Goal: Find specific page/section: Find specific page/section

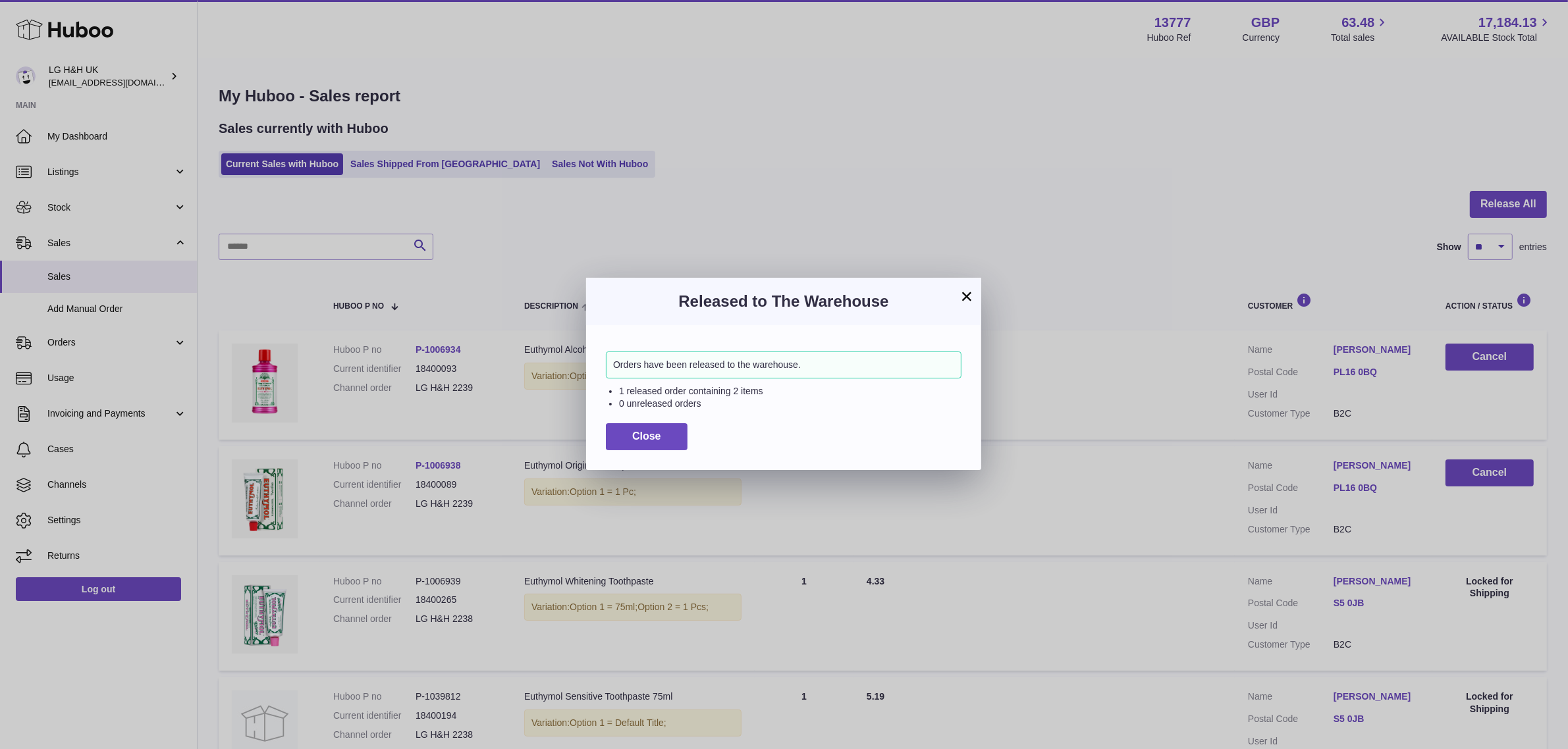
click at [966, 290] on button "×" at bounding box center [967, 296] width 16 height 16
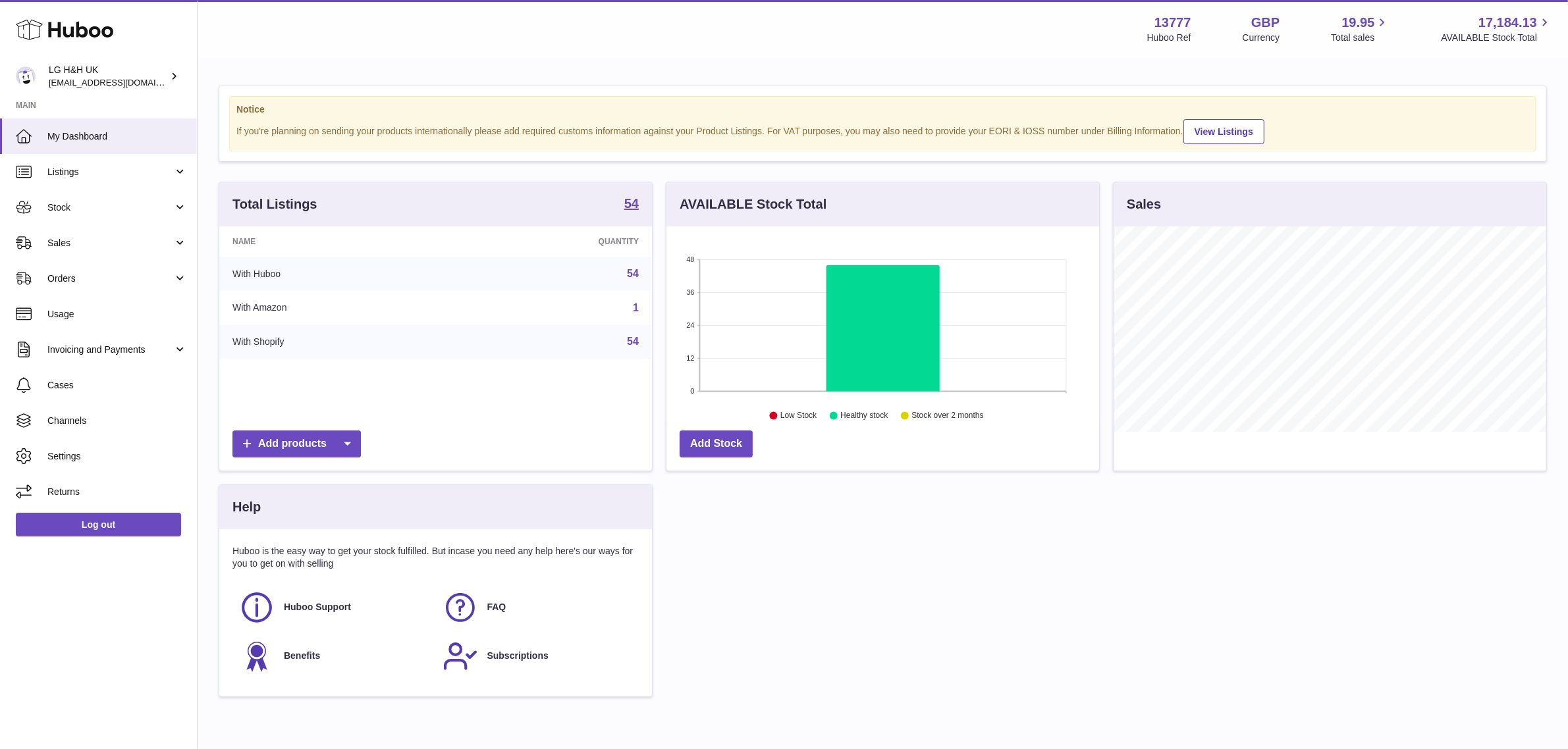
scroll to position [205, 433]
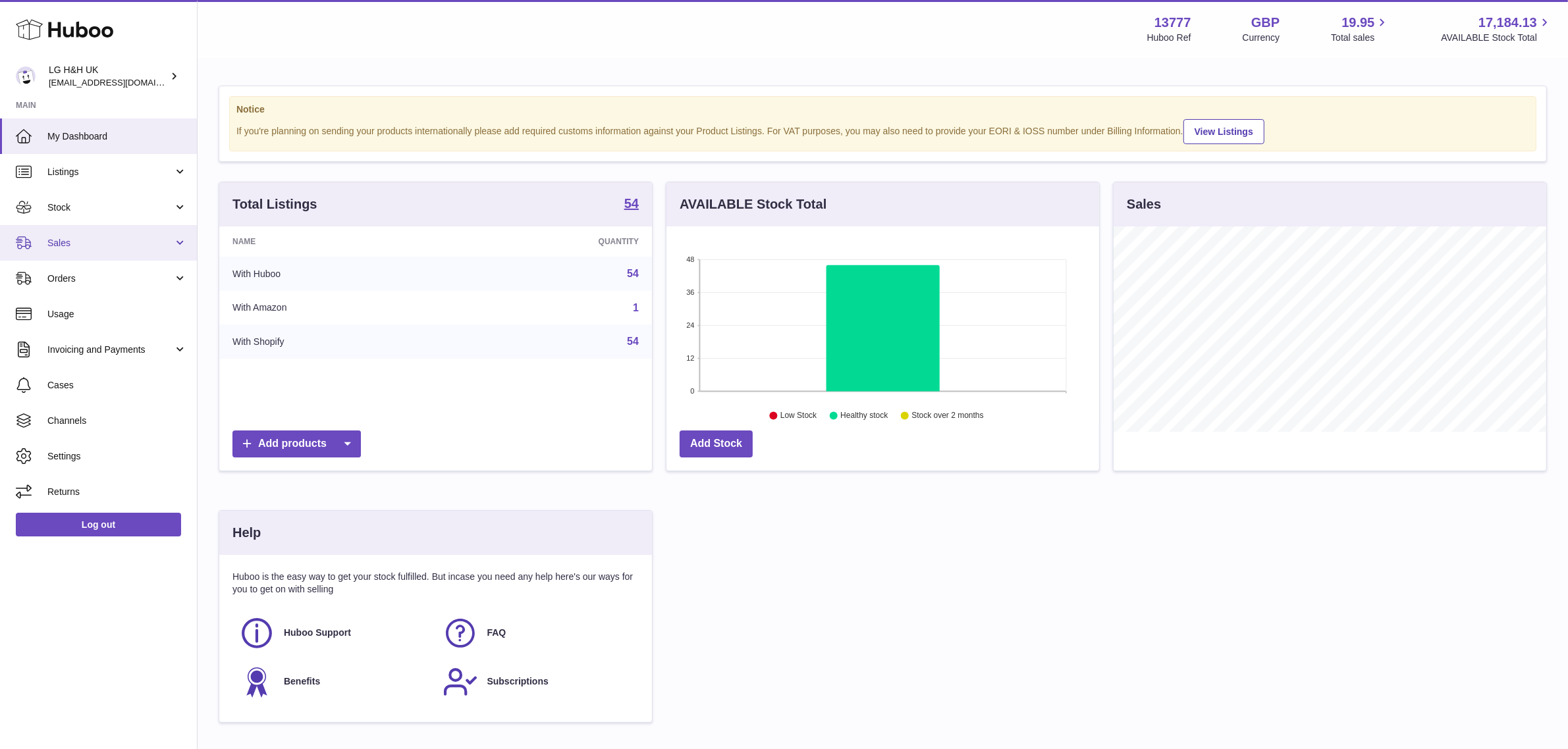
click at [67, 237] on span "Sales" at bounding box center [110, 243] width 126 height 13
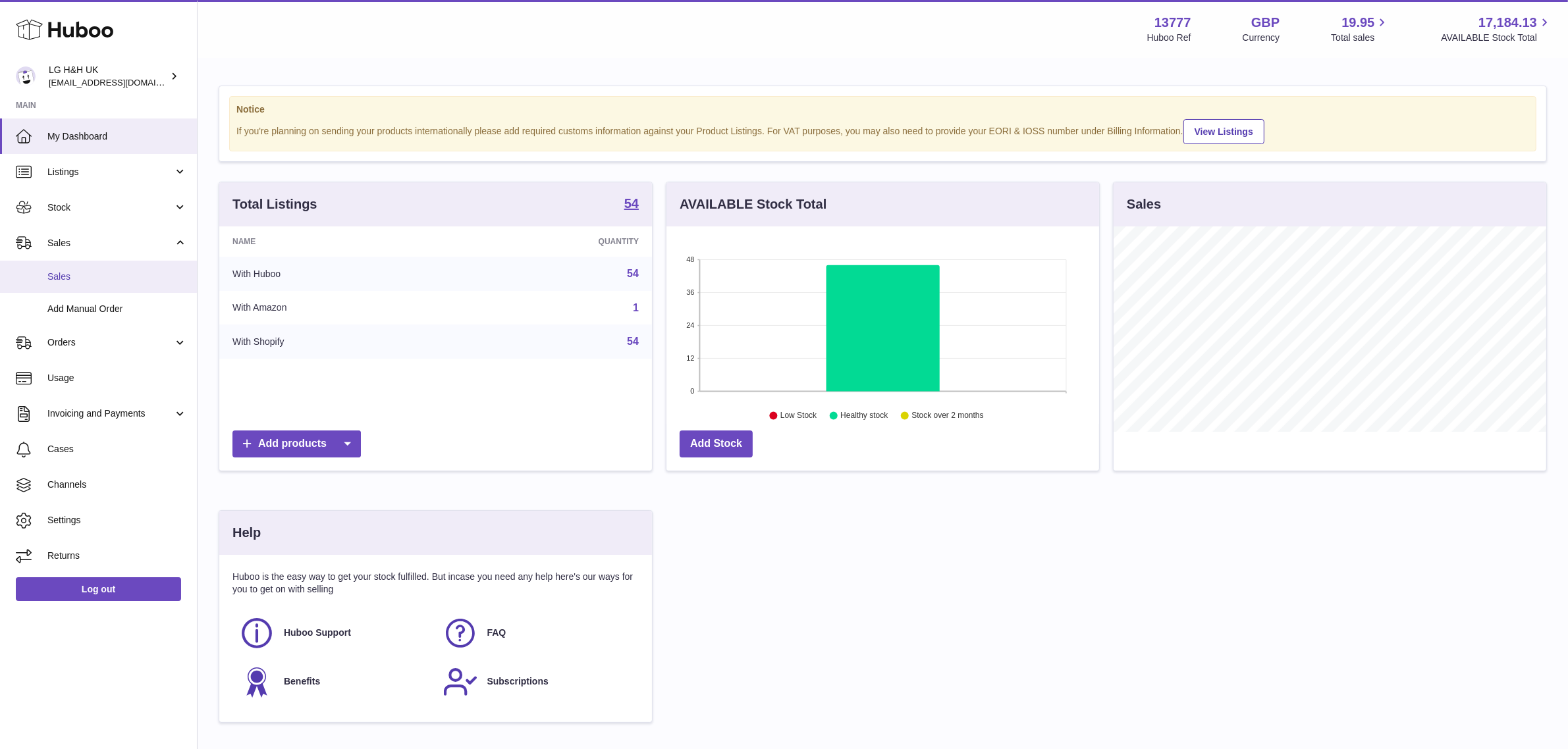
click at [65, 271] on span "Sales" at bounding box center [116, 277] width 139 height 13
